Goal: Check status: Check status

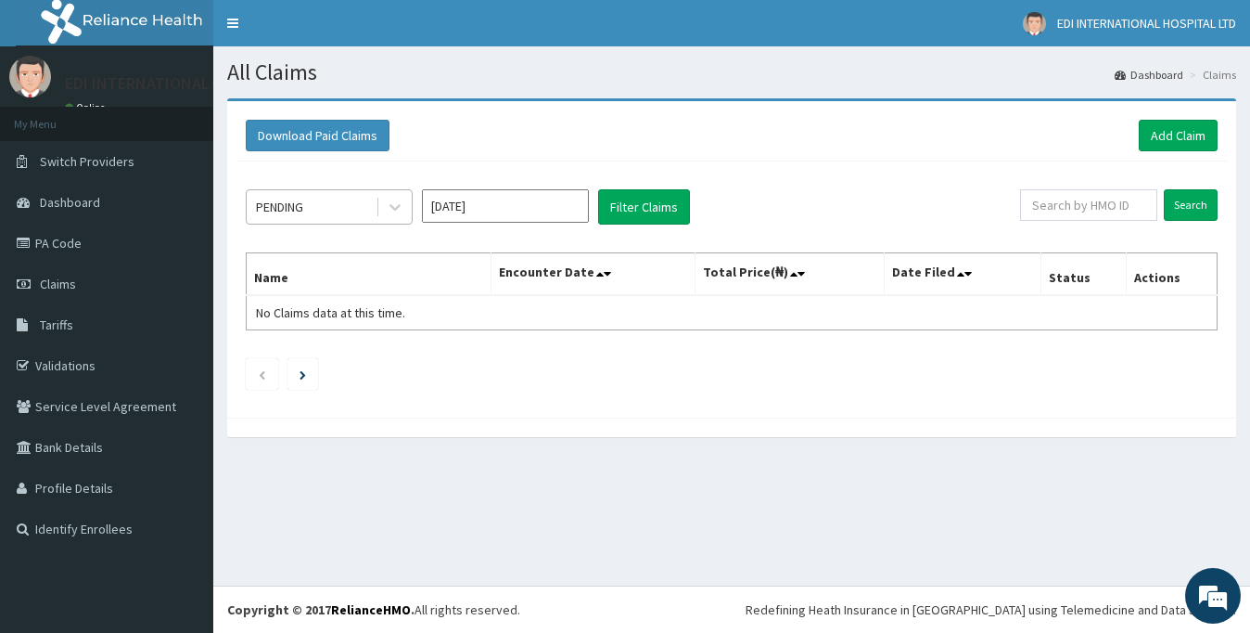
click at [303, 211] on div "PENDING" at bounding box center [279, 207] width 47 height 19
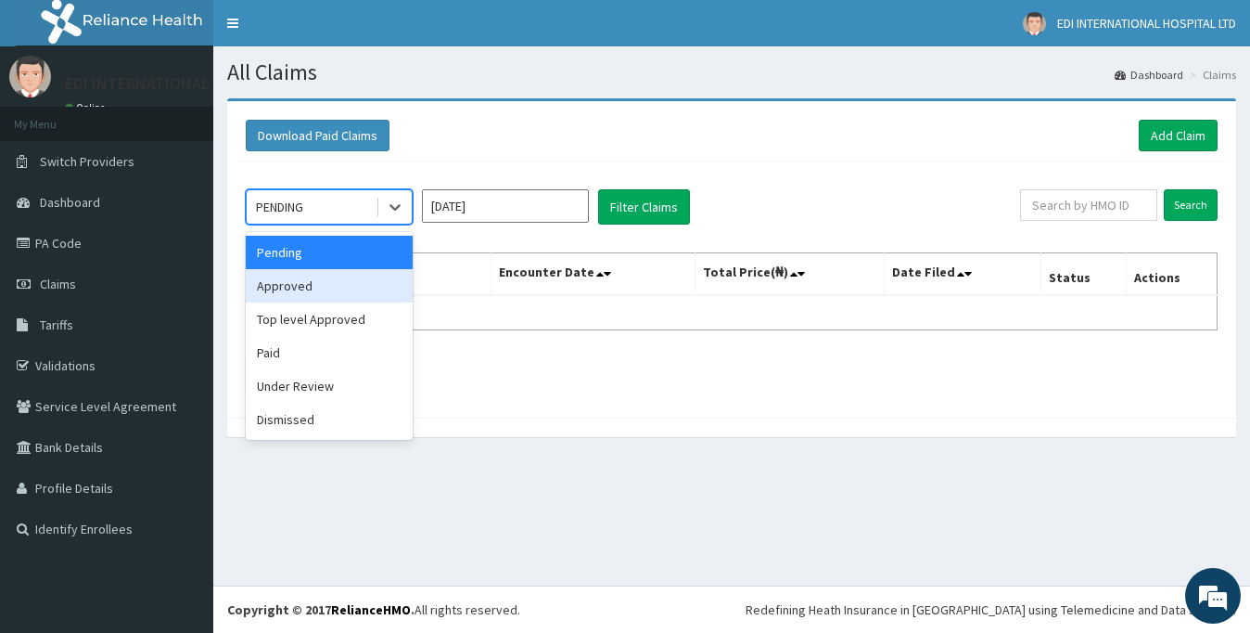
click at [303, 291] on div "Approved" at bounding box center [329, 285] width 167 height 33
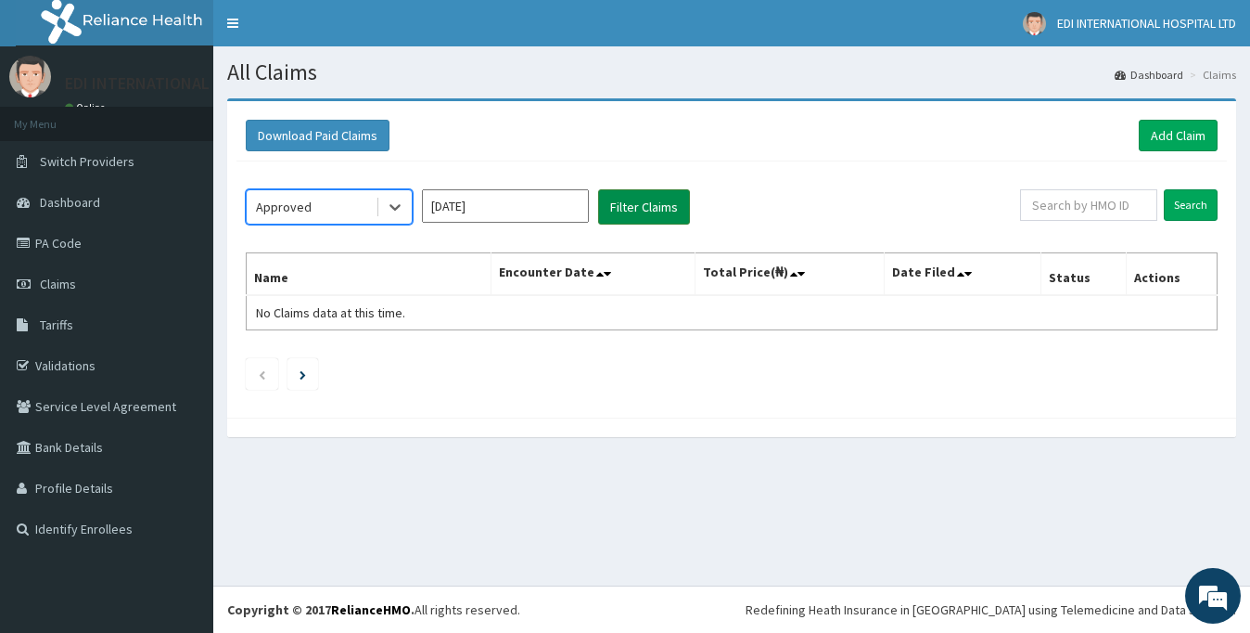
click at [654, 204] on button "Filter Claims" at bounding box center [644, 206] width 92 height 35
click at [644, 220] on button "Filter Claims" at bounding box center [644, 206] width 92 height 35
click at [644, 201] on button "Filter Claims" at bounding box center [644, 206] width 92 height 35
click at [910, 348] on div "Approved [DATE] Filter Claims Search Name Encounter Date Total Price(₦) Date Fi…" at bounding box center [732, 284] width 991 height 247
click at [643, 203] on button "Filter Claims" at bounding box center [644, 206] width 92 height 35
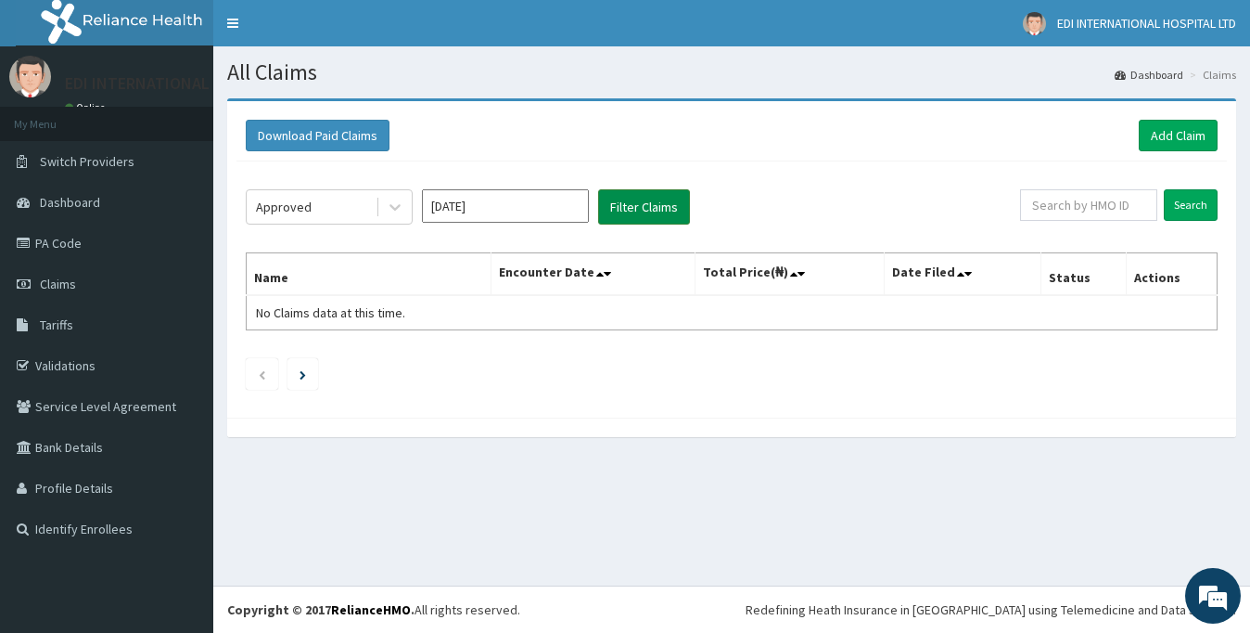
click at [639, 207] on button "Filter Claims" at bounding box center [644, 206] width 92 height 35
click at [284, 208] on div "Approved" at bounding box center [284, 207] width 56 height 19
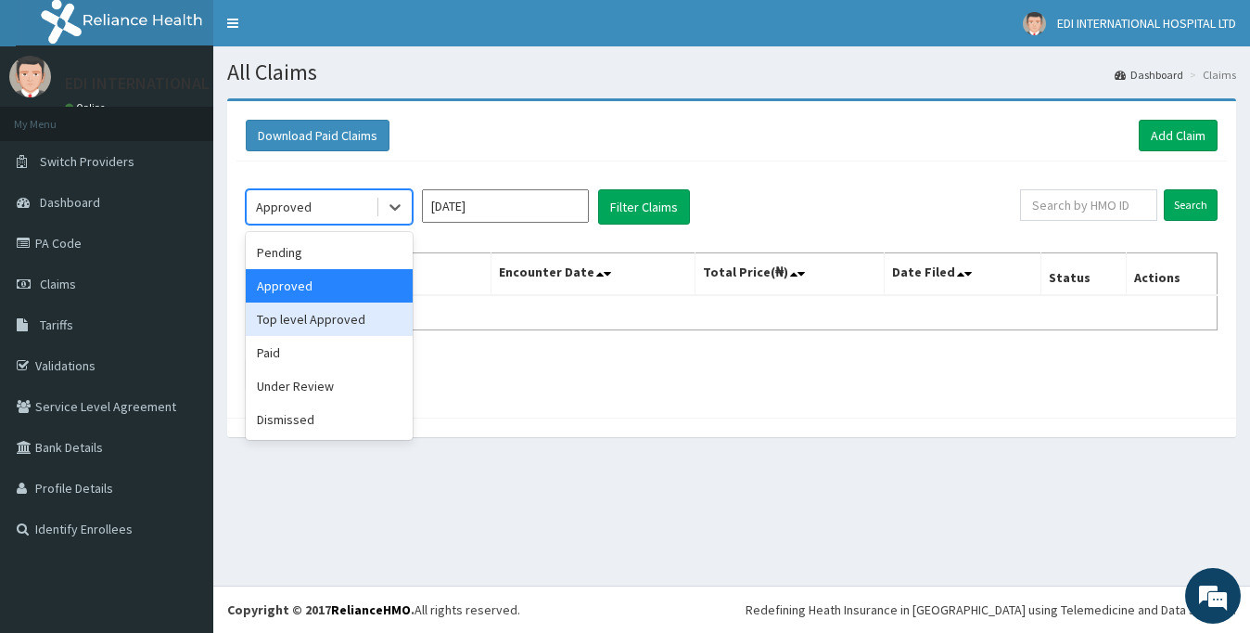
click at [327, 323] on div "Top level Approved" at bounding box center [329, 318] width 167 height 33
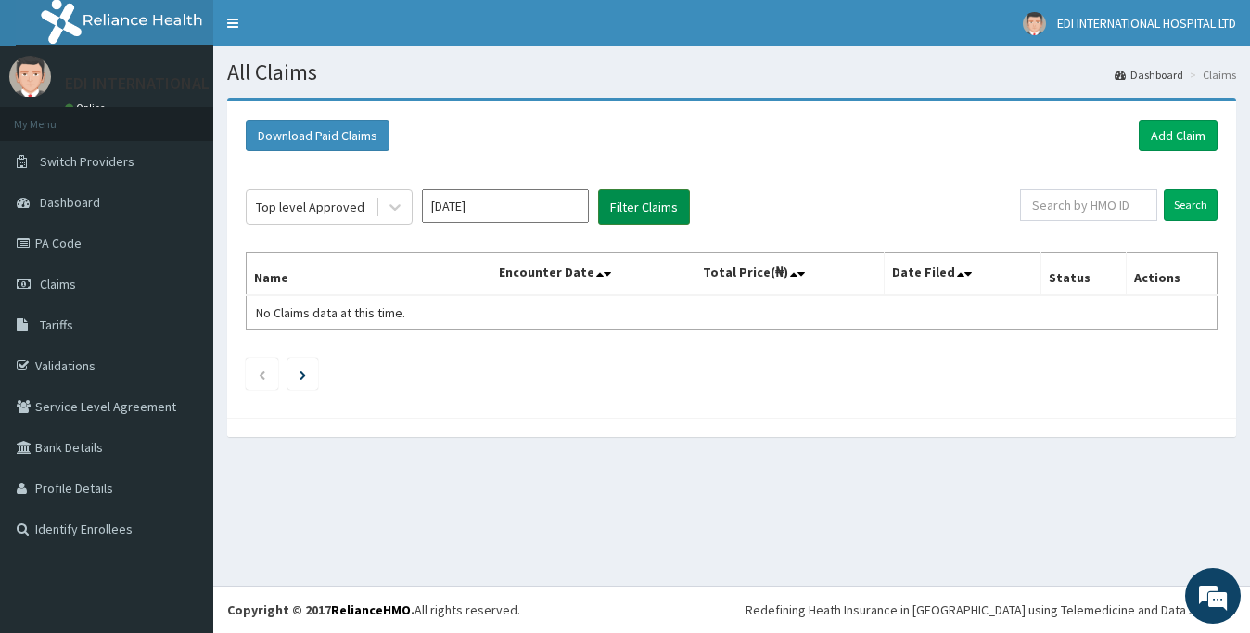
click at [647, 197] on button "Filter Claims" at bounding box center [644, 206] width 92 height 35
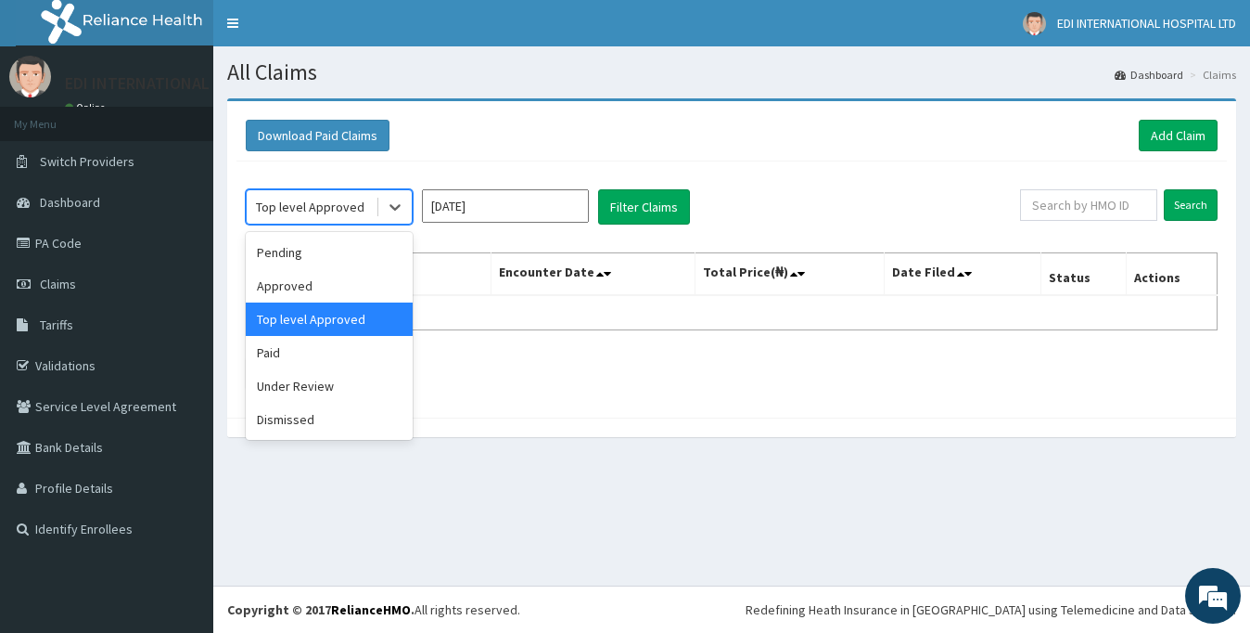
click at [301, 200] on div "Top level Approved" at bounding box center [310, 207] width 109 height 19
click at [276, 362] on div "Paid" at bounding box center [329, 352] width 167 height 33
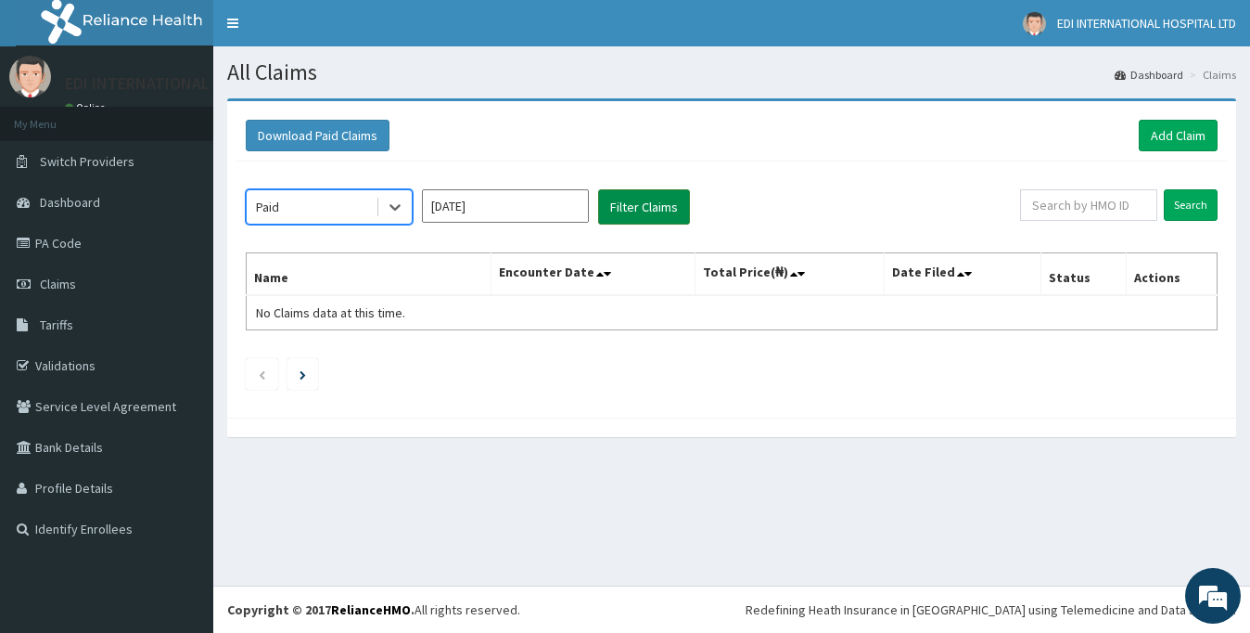
click at [628, 207] on button "Filter Claims" at bounding box center [644, 206] width 92 height 35
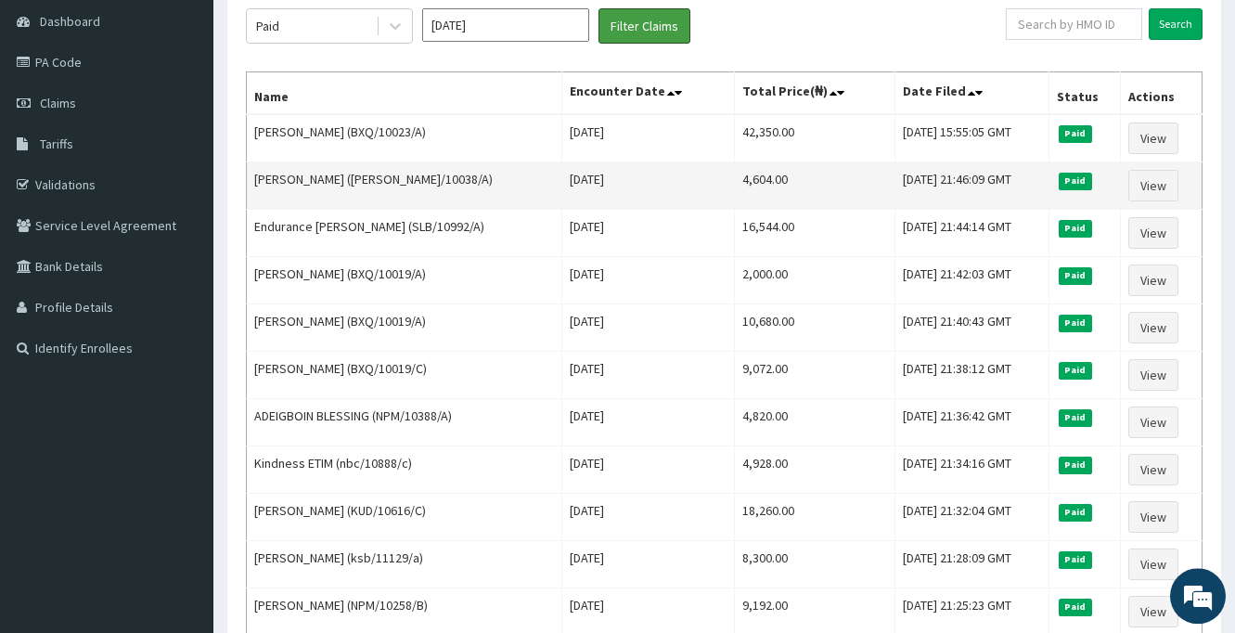
scroll to position [189, 0]
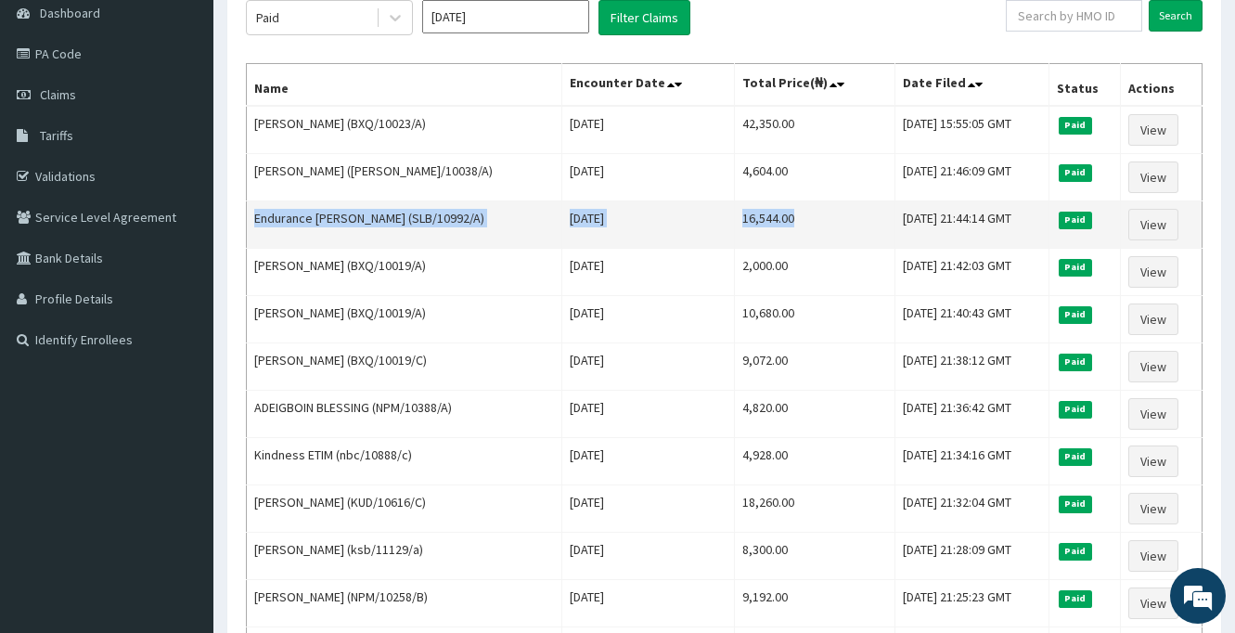
drag, startPoint x: 696, startPoint y: 124, endPoint x: 744, endPoint y: 248, distance: 132.5
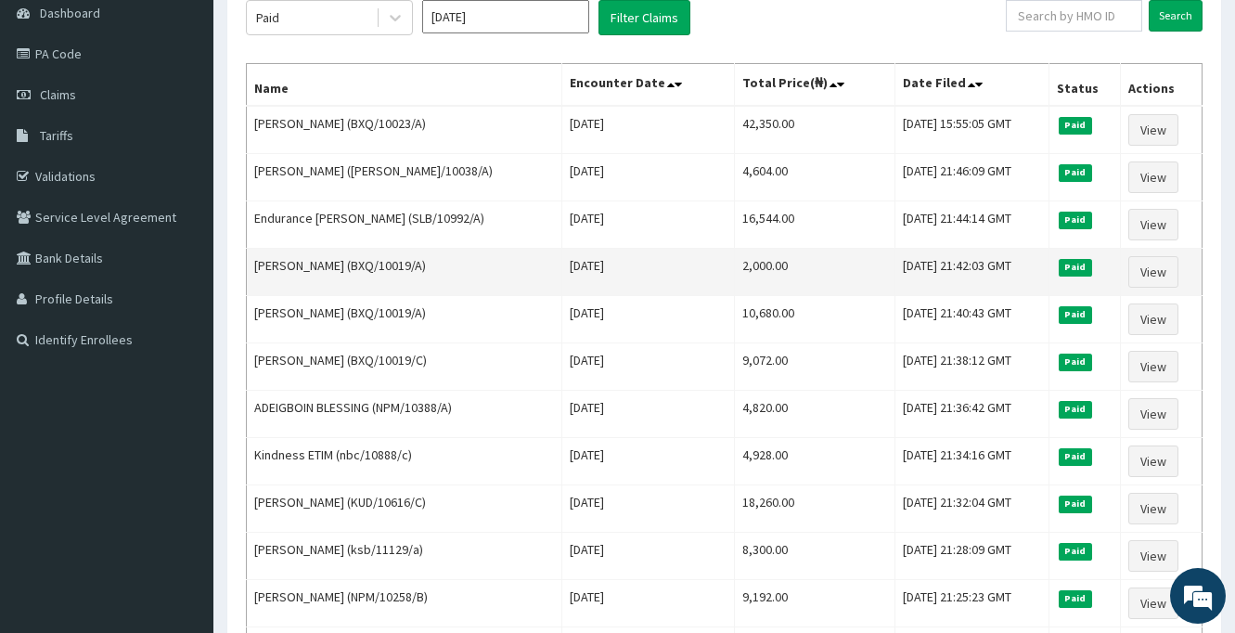
click at [787, 263] on td "2,000.00" at bounding box center [815, 272] width 160 height 47
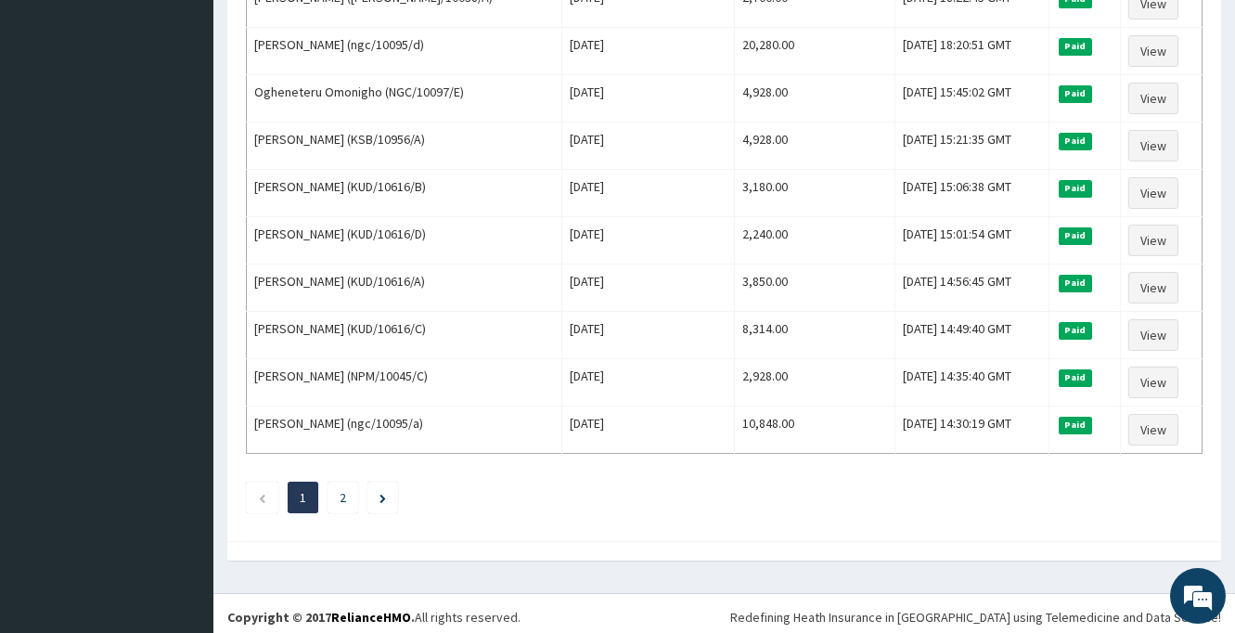
scroll to position [2215, 0]
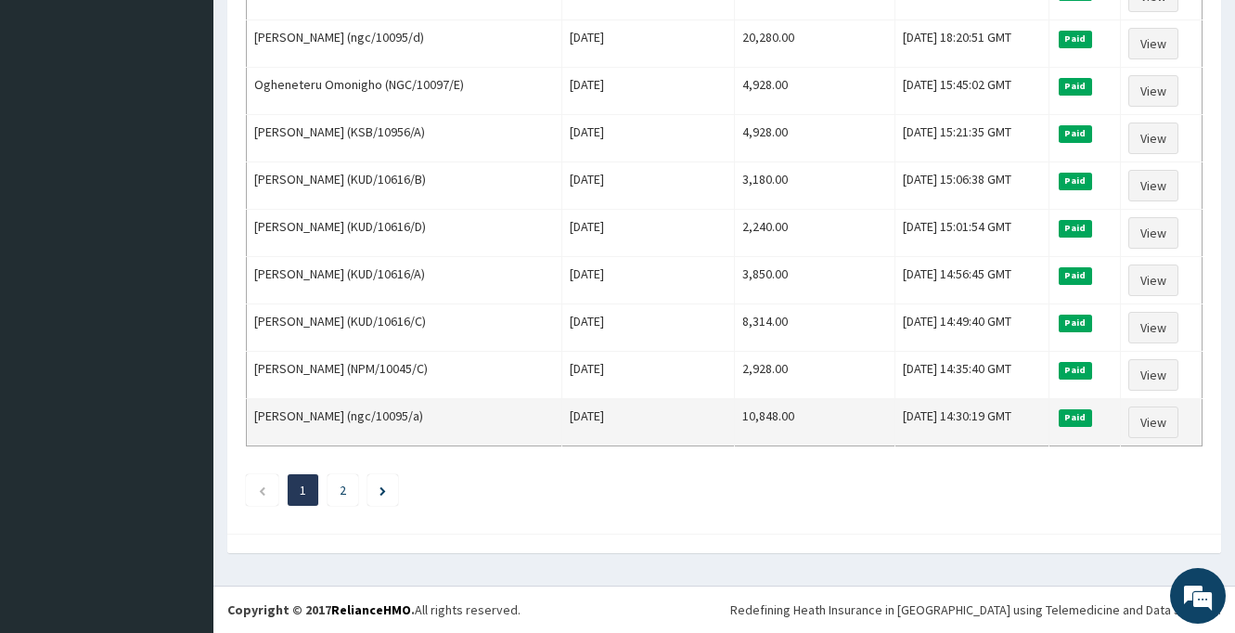
drag, startPoint x: 257, startPoint y: 314, endPoint x: 1020, endPoint y: 407, distance: 769.2
click at [1087, 413] on span "Paid" at bounding box center [1074, 417] width 33 height 17
click at [1099, 415] on td "Paid" at bounding box center [1083, 422] width 71 height 47
copy tr "[PERSON_NAME] (ngc/10095/a) [DATE] 10,848.00 [DATE] 14:30:19 GMT Paid"
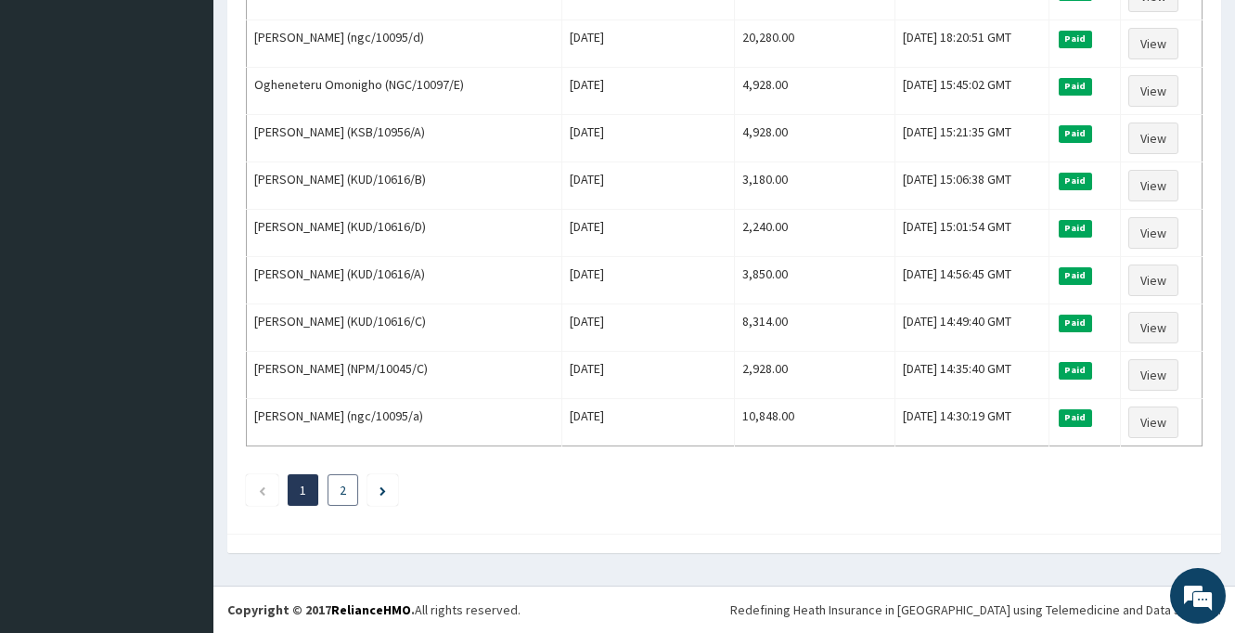
click at [345, 492] on link "2" at bounding box center [343, 489] width 6 height 17
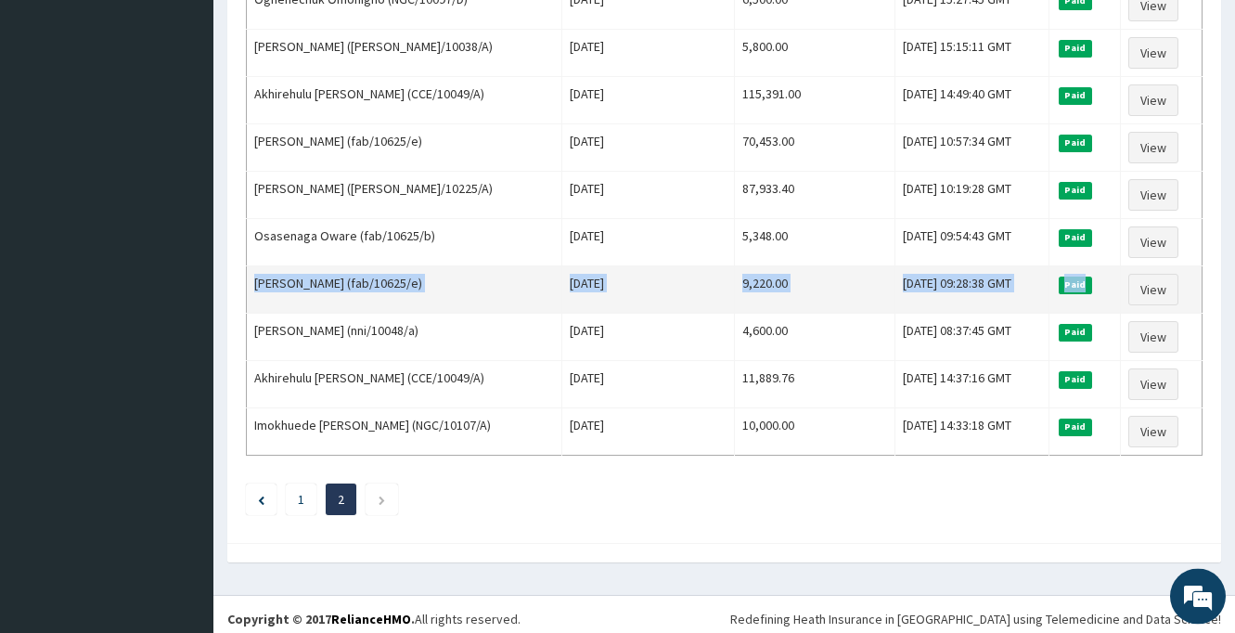
scroll to position [607, 0]
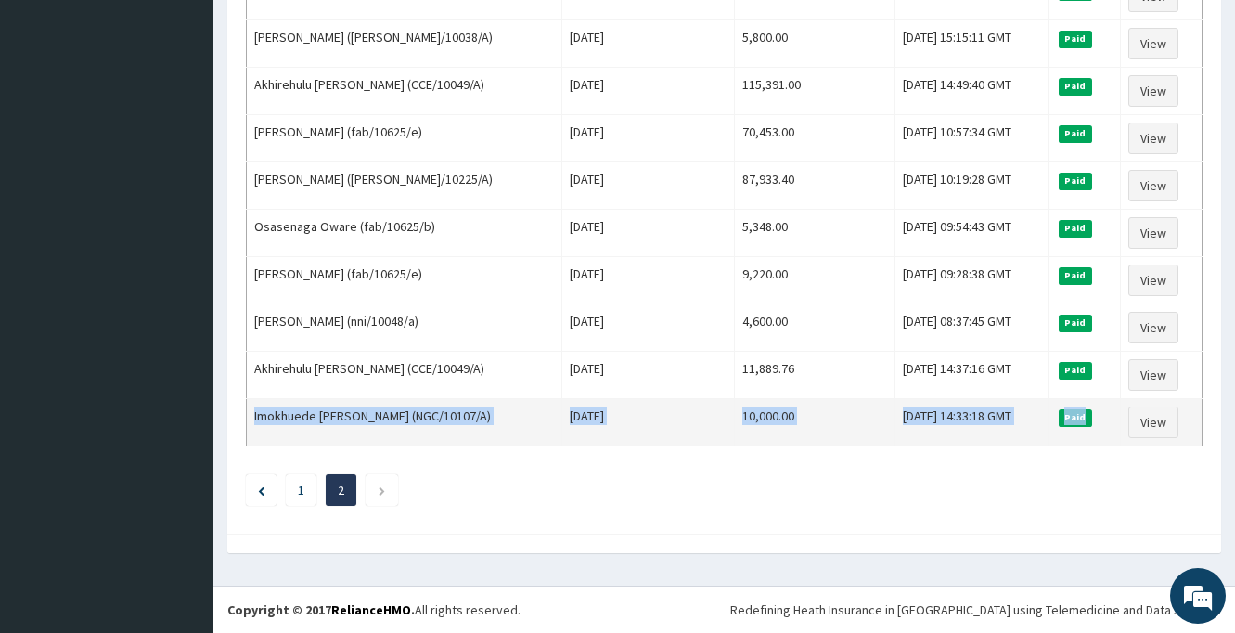
drag, startPoint x: 255, startPoint y: 317, endPoint x: 1092, endPoint y: 407, distance: 841.5
click at [1092, 407] on tbody "[PERSON_NAME] (KSB/10795/C) [DATE] 5,260.00 [DATE] 14:26:16 GMT Paid View [GEOG…" at bounding box center [724, 67] width 955 height 758
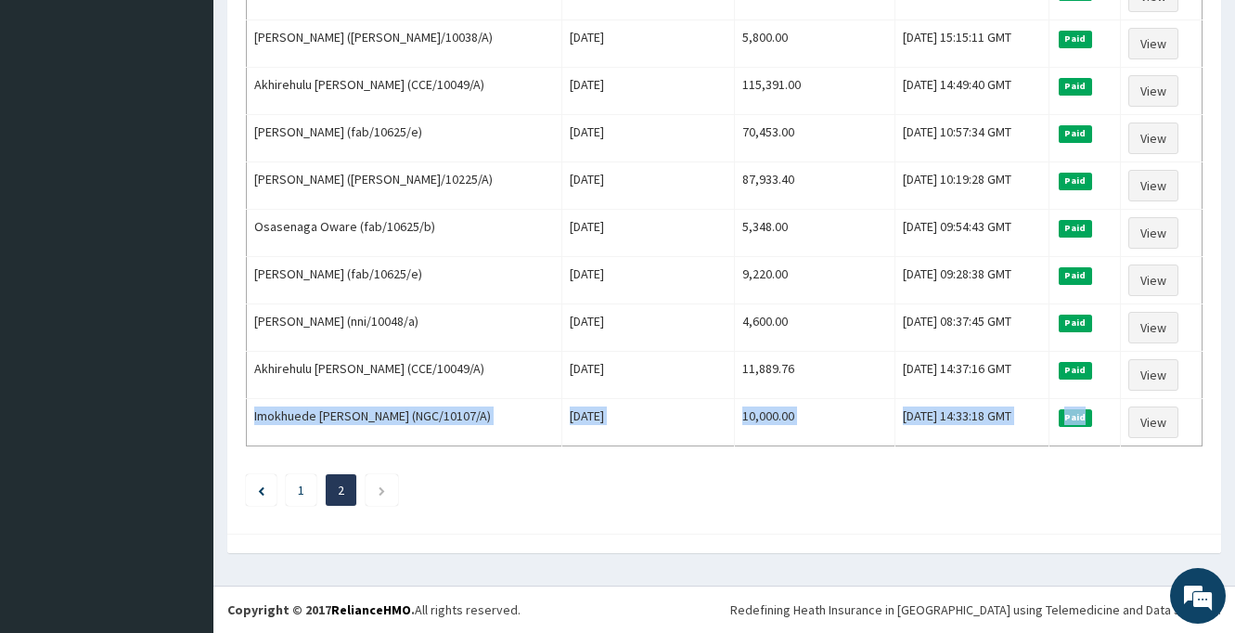
copy tr "Imokhuede [PERSON_NAME] (NGC/10107/A) [DATE] 10,000.00 [DATE] 14:33:18 GMT Paid"
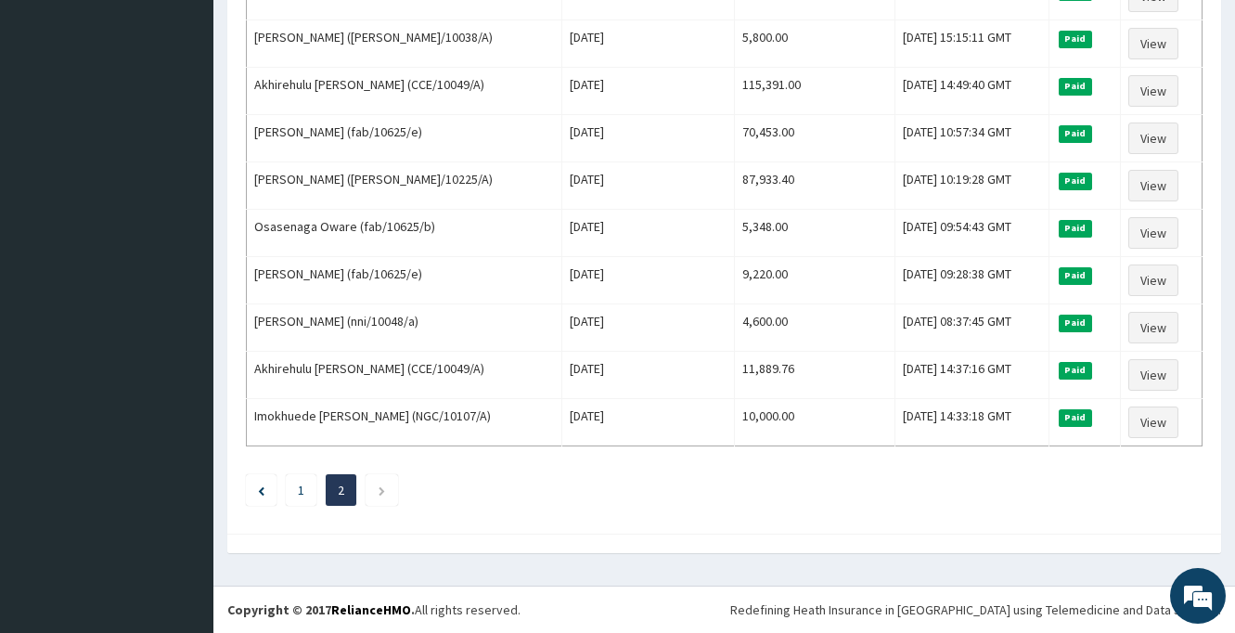
click at [714, 569] on div "Download Paid Claims Add Claim × Note you can only download claims within a max…" at bounding box center [723, 32] width 1021 height 1080
